Goal: Information Seeking & Learning: Learn about a topic

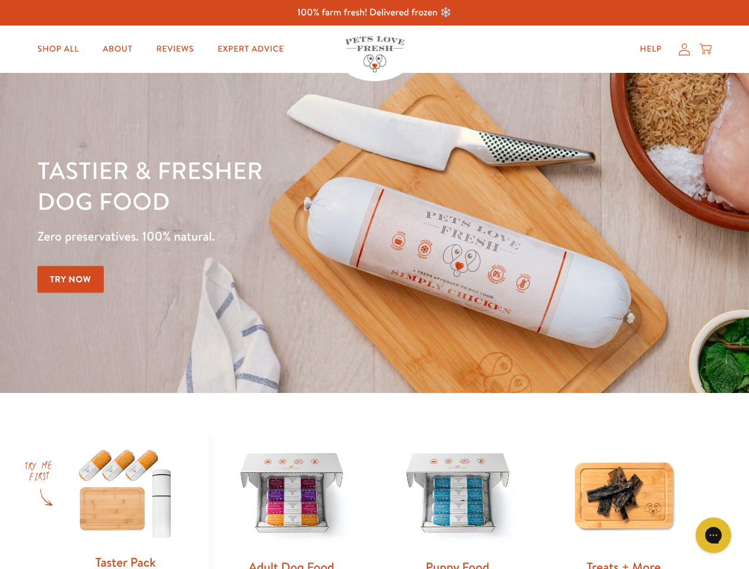
click at [374, 285] on div "Tastier & fresher dog food Zero preservatives. 100% natural. Try Now" at bounding box center [261, 233] width 449 height 156
click at [713, 535] on icon "Gorgias live chat" at bounding box center [712, 534] width 11 height 11
